Goal: Task Accomplishment & Management: Complete application form

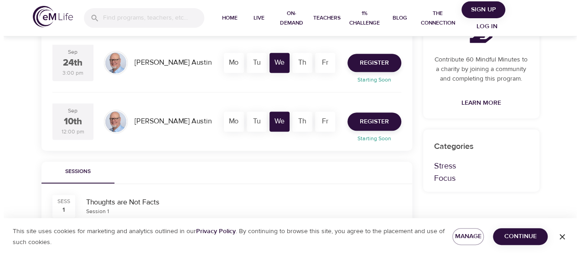
scroll to position [182, 0]
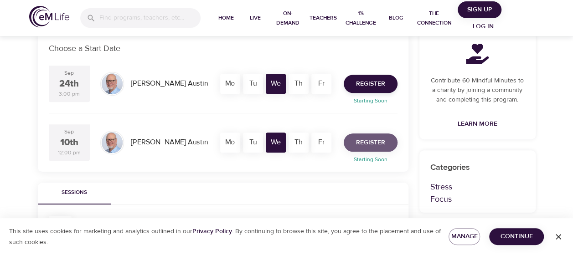
click at [360, 145] on span "Register" at bounding box center [370, 142] width 29 height 11
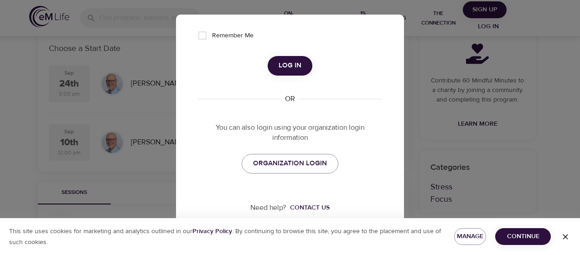
scroll to position [186, 0]
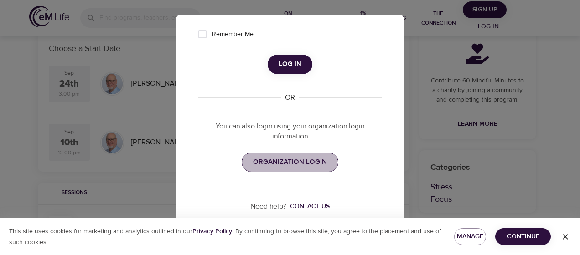
click at [274, 159] on span "ORGANIZATION LOGIN" at bounding box center [290, 162] width 74 height 12
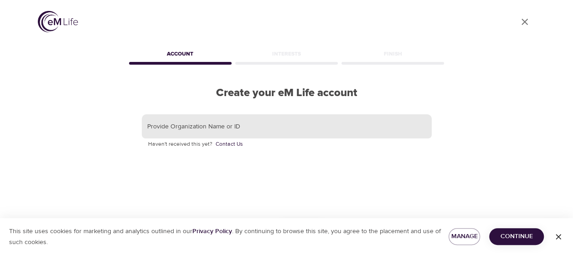
click at [254, 130] on input "text" at bounding box center [287, 126] width 290 height 25
type input "MetLife"
click at [512, 236] on span "Continue" at bounding box center [517, 236] width 40 height 11
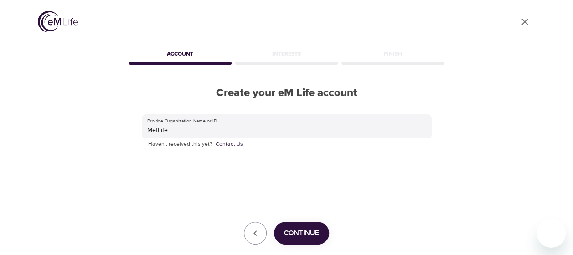
scroll to position [46, 0]
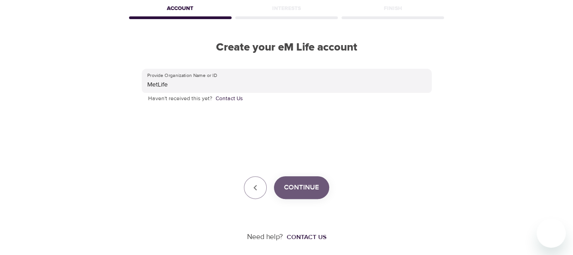
click at [306, 191] on span "Continue" at bounding box center [301, 188] width 35 height 12
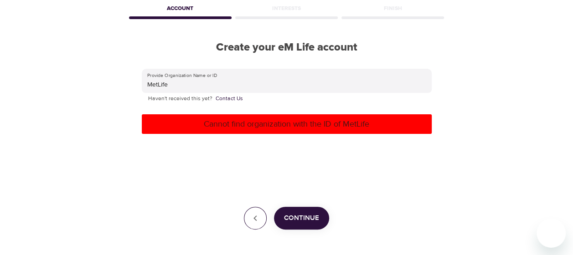
click at [260, 217] on icon "button" at bounding box center [255, 218] width 11 height 11
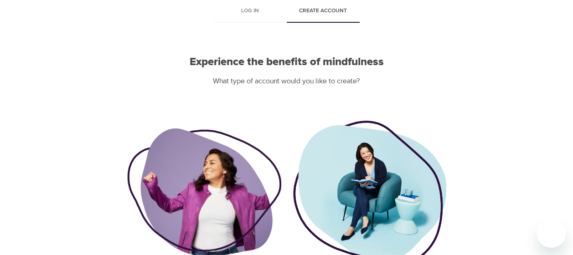
scroll to position [128, 0]
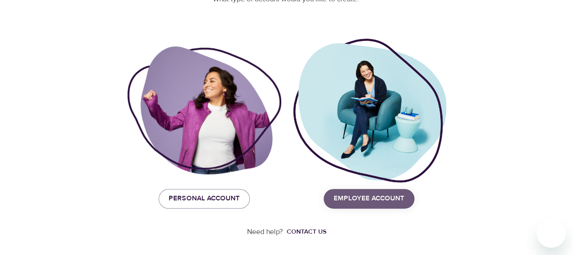
click at [372, 199] on span "Employee Account" at bounding box center [369, 199] width 71 height 12
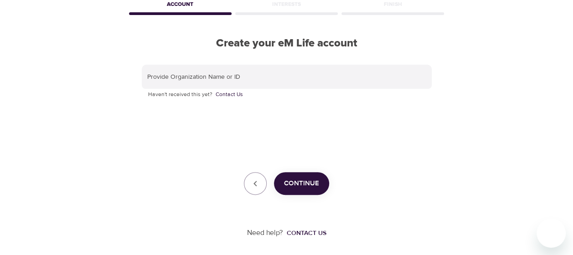
scroll to position [51, 0]
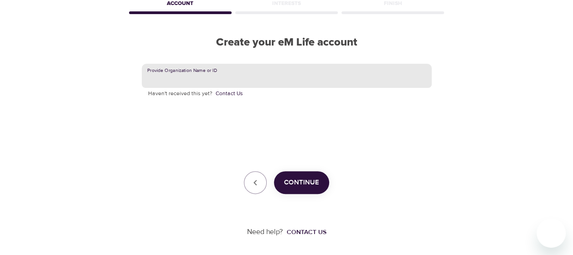
click at [257, 75] on input "text" at bounding box center [287, 76] width 290 height 25
type input "MetLife"
click at [305, 178] on span "Continue" at bounding box center [301, 183] width 35 height 12
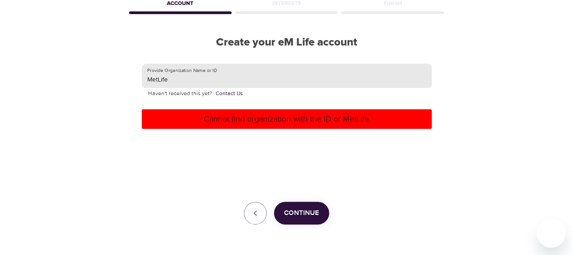
click at [255, 74] on input "MetLife" at bounding box center [287, 76] width 290 height 25
click at [174, 76] on input "MetLife" at bounding box center [287, 76] width 290 height 25
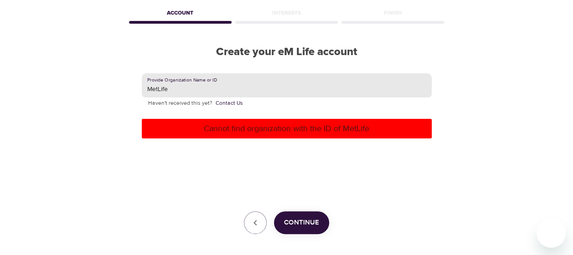
scroll to position [81, 0]
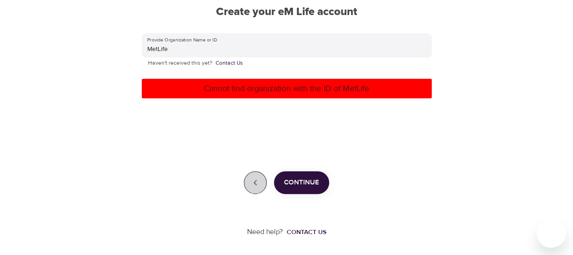
click at [251, 181] on icon "button" at bounding box center [255, 182] width 11 height 11
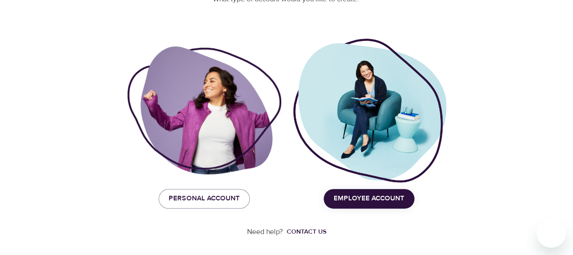
scroll to position [128, 0]
click at [212, 199] on span "Personal Account" at bounding box center [204, 199] width 71 height 12
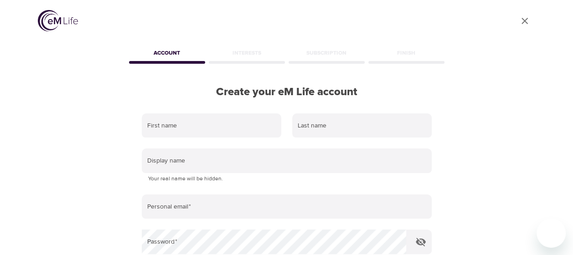
scroll to position [0, 0]
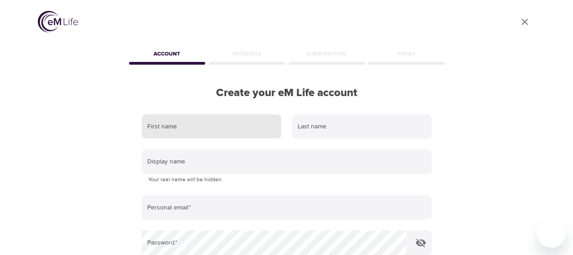
click at [207, 129] on input "text" at bounding box center [212, 126] width 140 height 25
type input "Beverly"
type input "Richmond"
type input "brichmond2@metlife.com"
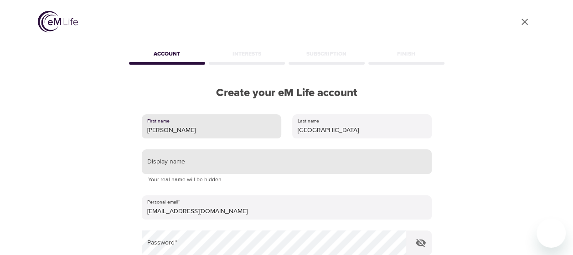
click at [227, 158] on input "text" at bounding box center [287, 162] width 290 height 25
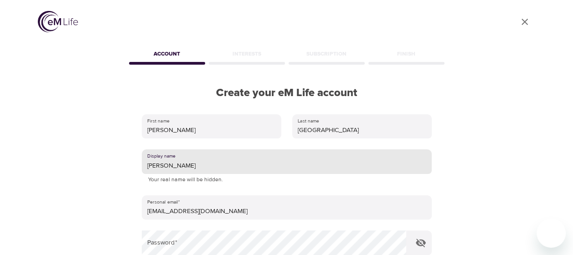
type input "Bev"
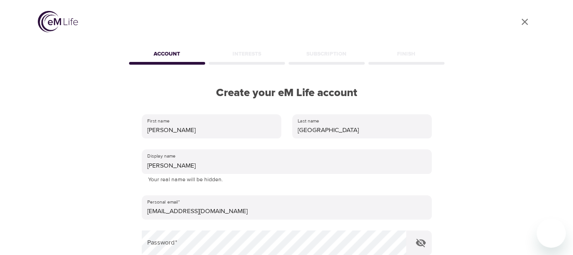
click at [127, 188] on div "First name Beverly Last name Richmond Display name Bev Your real name will be h…" at bounding box center [286, 229] width 319 height 259
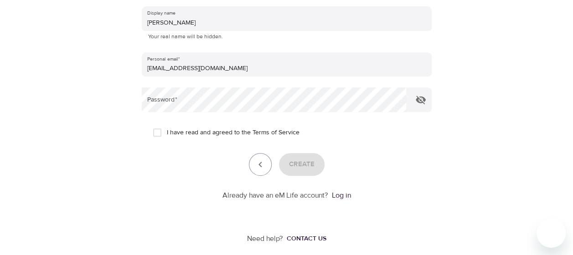
scroll to position [150, 0]
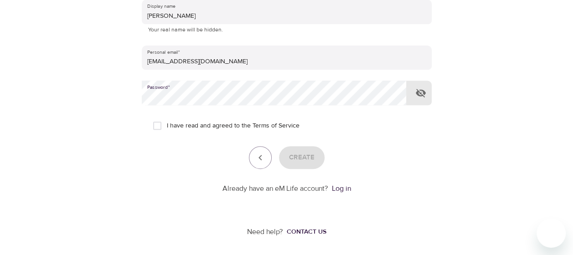
click at [161, 127] on input "I have read and agreed to the Terms of Service" at bounding box center [157, 125] width 19 height 19
checkbox input "true"
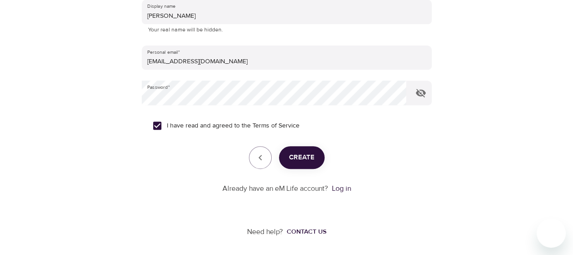
click at [299, 158] on span "Create" at bounding box center [302, 158] width 26 height 12
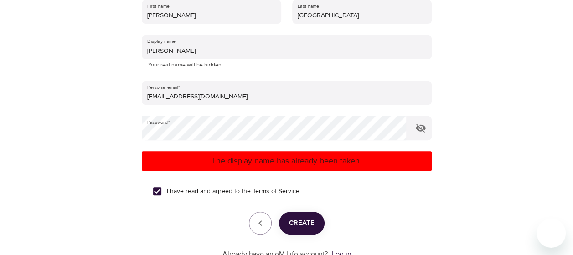
scroll to position [13, 0]
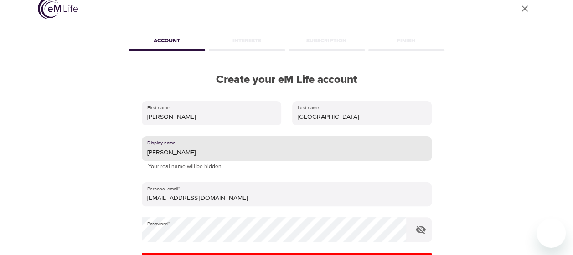
click at [197, 152] on input "Bev" at bounding box center [287, 148] width 290 height 25
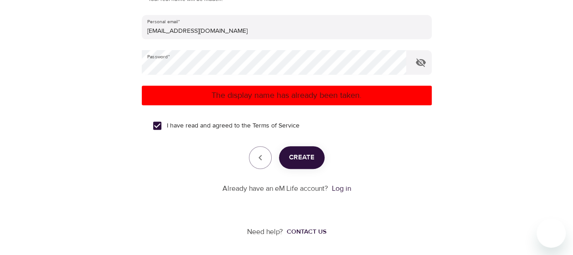
type input "BevRIchmond"
click at [304, 157] on span "Create" at bounding box center [302, 158] width 26 height 12
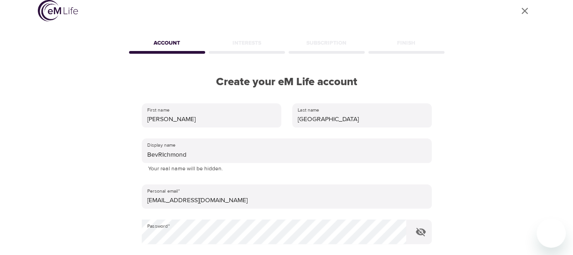
scroll to position [0, 0]
